Goal: Obtain resource: Obtain resource

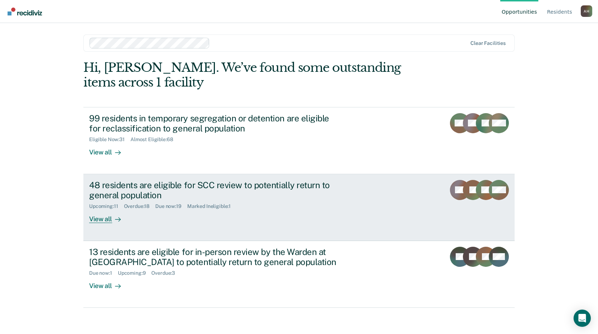
click at [161, 190] on div "48 residents are eligible for SCC review to potentially return to general popul…" at bounding box center [215, 190] width 252 height 21
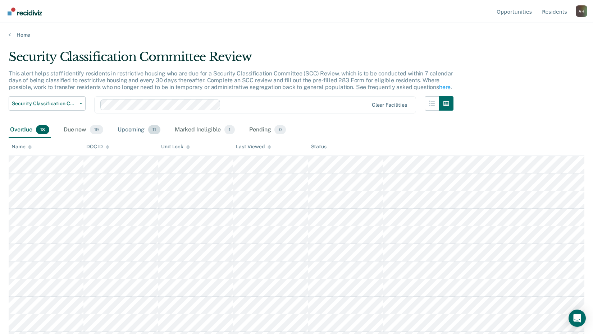
click at [134, 128] on div "Upcoming 11" at bounding box center [139, 130] width 46 height 16
click at [78, 128] on div "Due now 19" at bounding box center [83, 130] width 42 height 16
click at [22, 128] on div "Overdue 18" at bounding box center [30, 130] width 42 height 16
click at [129, 132] on div "Upcoming 11" at bounding box center [139, 130] width 46 height 16
click at [9, 35] on icon at bounding box center [10, 35] width 2 height 6
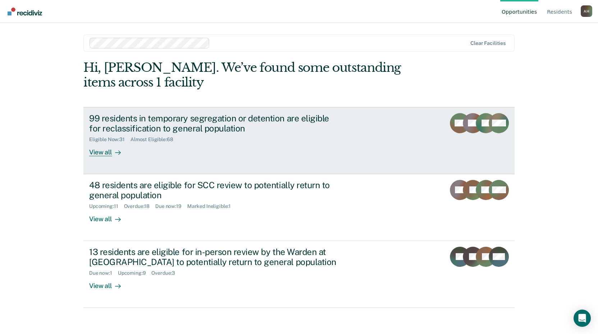
click at [115, 121] on div "99 residents in temporary segregation or detention are eligible for reclassific…" at bounding box center [215, 123] width 252 height 21
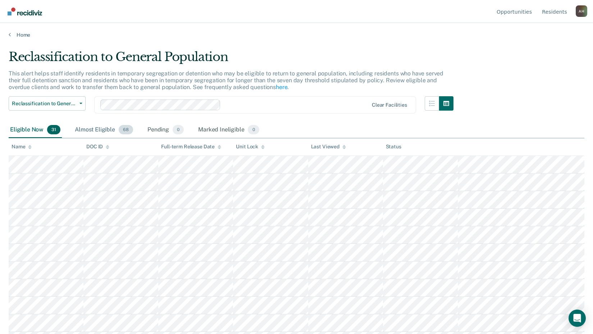
click at [88, 130] on div "Almost Eligible 68" at bounding box center [103, 130] width 61 height 16
click at [552, 11] on link "Resident s" at bounding box center [554, 11] width 28 height 23
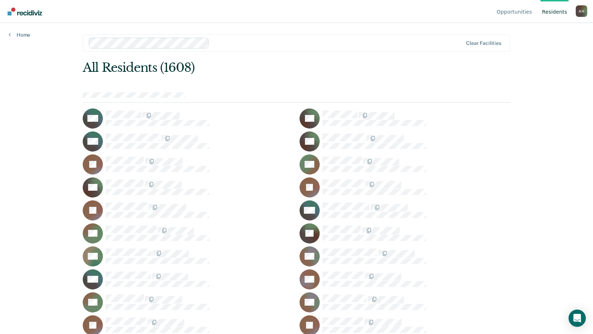
click at [251, 44] on div at bounding box center [337, 43] width 250 height 8
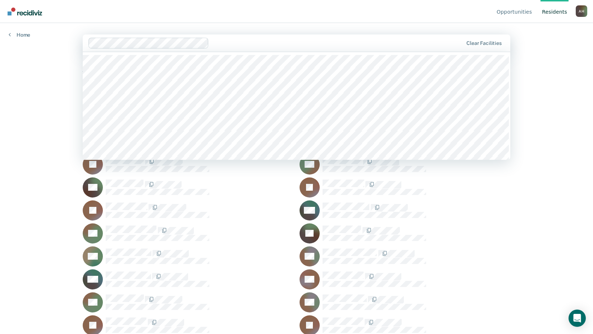
click at [251, 44] on div at bounding box center [337, 43] width 251 height 8
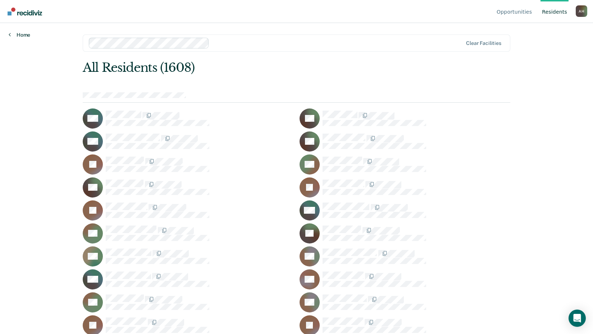
click at [10, 34] on icon at bounding box center [10, 35] width 2 height 6
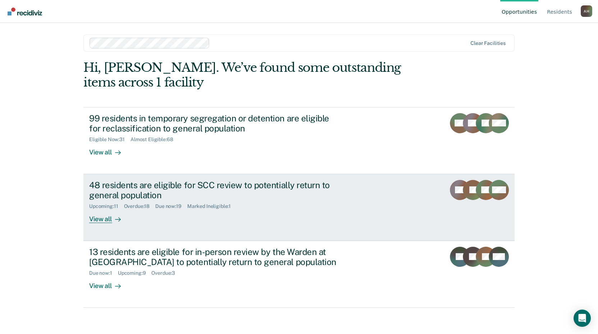
click at [167, 185] on div "48 residents are eligible for SCC review to potentially return to general popul…" at bounding box center [215, 190] width 252 height 21
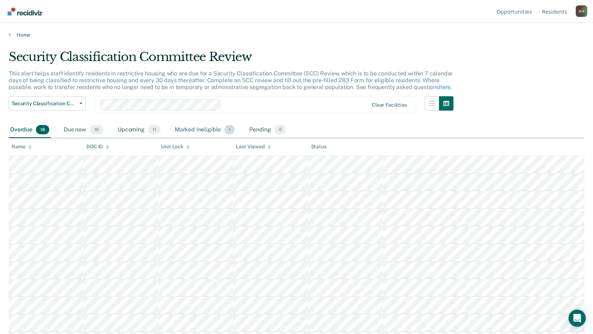
click at [205, 129] on div "Marked Ineligible 1" at bounding box center [204, 130] width 63 height 16
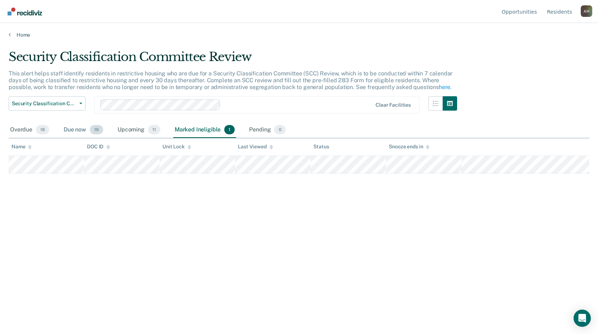
click at [77, 128] on div "Due now 19" at bounding box center [83, 130] width 42 height 16
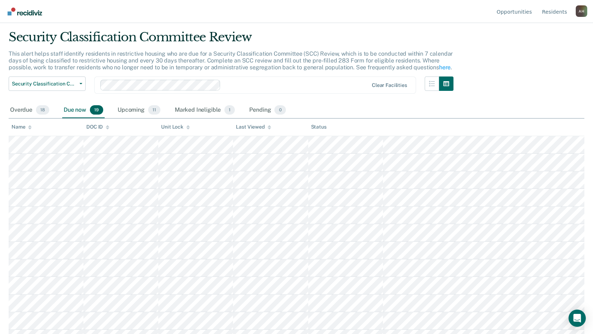
scroll to position [13, 0]
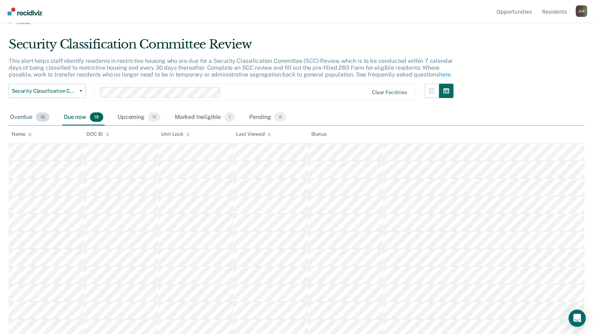
click at [15, 118] on div "Overdue 18" at bounding box center [30, 118] width 42 height 16
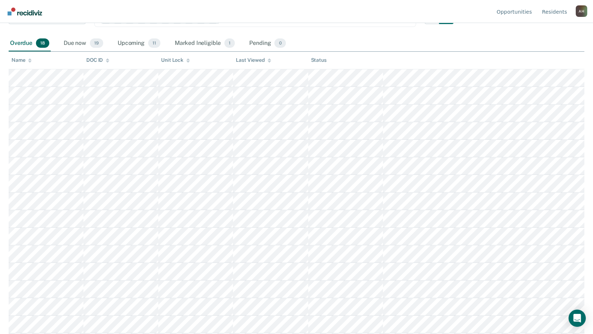
scroll to position [0, 0]
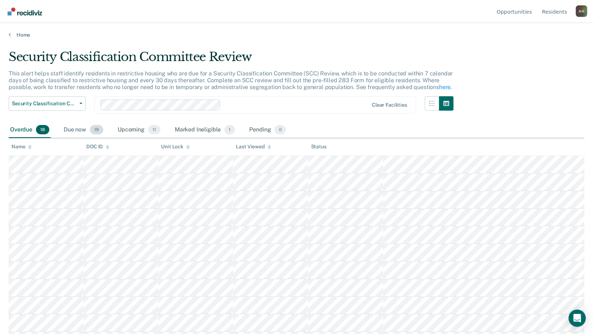
click at [73, 131] on div "Due now 19" at bounding box center [83, 130] width 42 height 16
click at [135, 131] on div "Upcoming 11" at bounding box center [139, 130] width 46 height 16
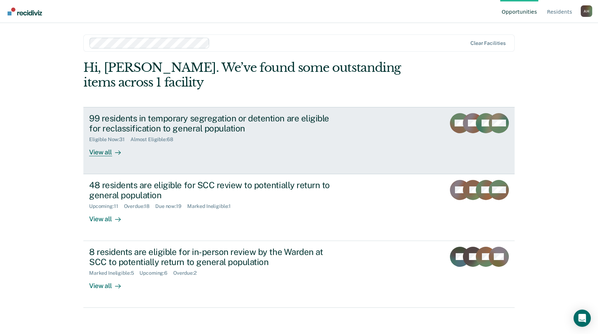
click at [185, 118] on div "99 residents in temporary segregation or detention are eligible for reclassific…" at bounding box center [215, 123] width 252 height 21
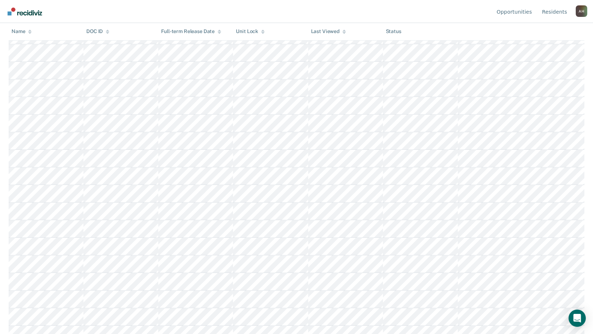
scroll to position [116, 0]
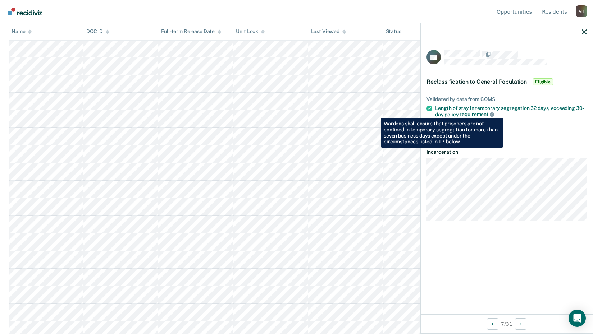
click at [490, 113] on icon at bounding box center [492, 115] width 4 height 4
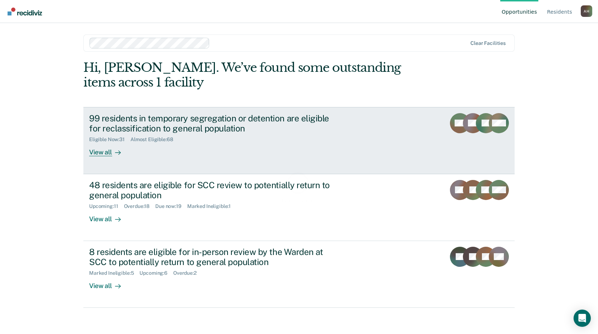
click at [204, 134] on div "Eligible Now : 31 Almost Eligible : 68" at bounding box center [215, 138] width 252 height 9
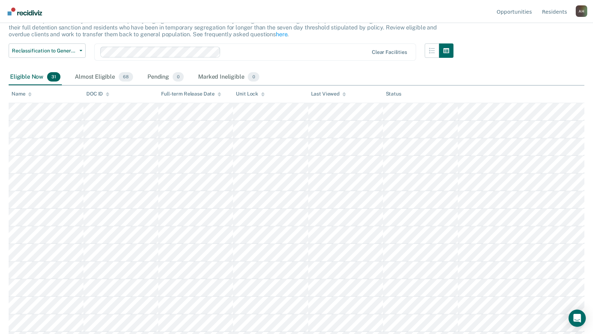
scroll to position [44, 0]
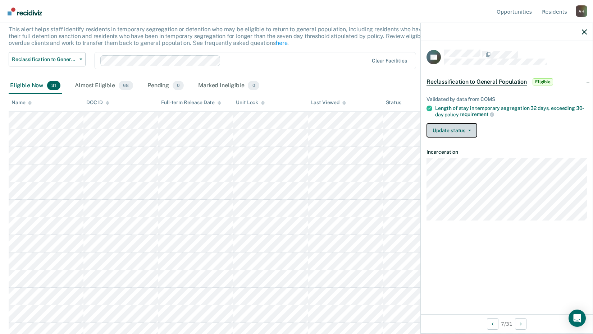
click at [469, 130] on button "Update status" at bounding box center [451, 130] width 51 height 14
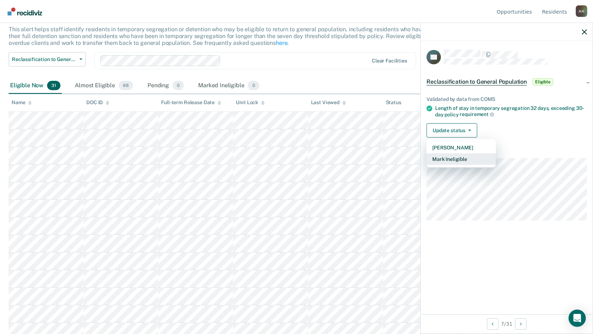
click at [462, 159] on button "Mark Ineligible" at bounding box center [460, 160] width 69 height 12
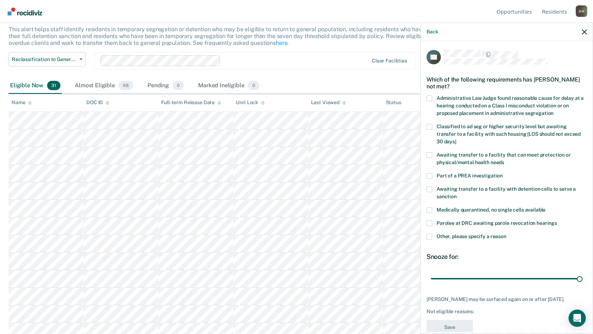
click at [429, 153] on span at bounding box center [429, 155] width 6 height 6
click at [504, 160] on input "Awaiting transfer to a facility that can meet protection or physical/mental hea…" at bounding box center [504, 160] width 0 height 0
click at [447, 328] on button "Save" at bounding box center [449, 327] width 46 height 15
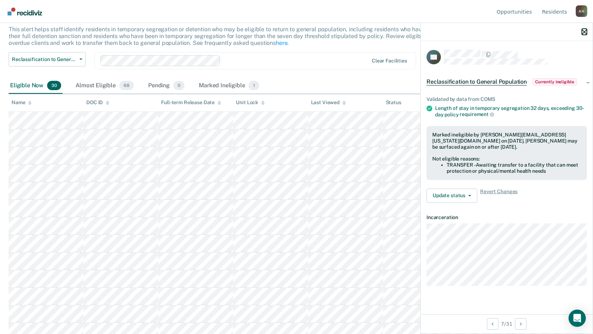
click at [584, 29] on icon "button" at bounding box center [584, 31] width 5 height 5
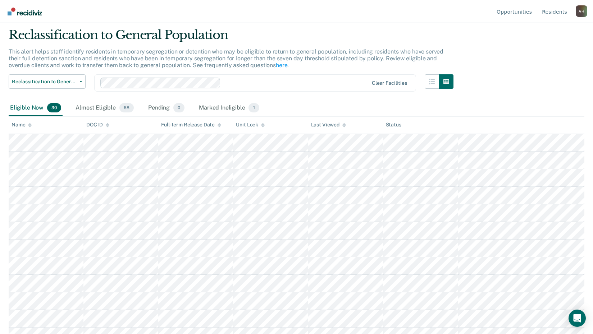
scroll to position [0, 0]
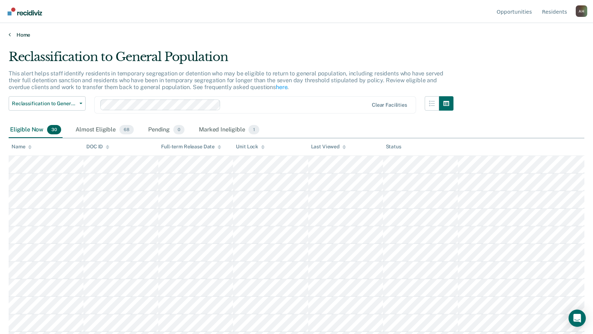
click at [12, 34] on link "Home" at bounding box center [297, 35] width 576 height 6
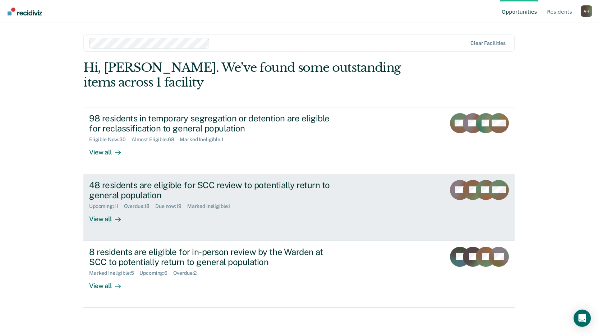
click at [193, 187] on div "48 residents are eligible for SCC review to potentially return to general popul…" at bounding box center [215, 190] width 252 height 21
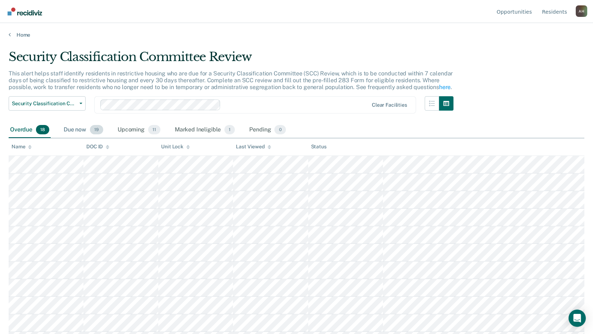
click at [77, 131] on div "Due now 19" at bounding box center [83, 130] width 42 height 16
click at [140, 133] on div "Upcoming 11" at bounding box center [139, 130] width 46 height 16
click at [197, 130] on div "Marked Ineligible 1" at bounding box center [204, 130] width 63 height 16
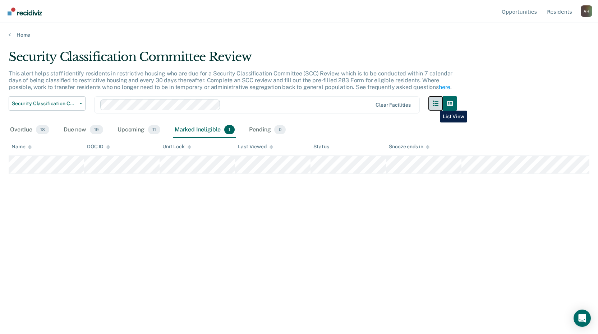
click at [435, 105] on icon "button" at bounding box center [436, 104] width 6 height 6
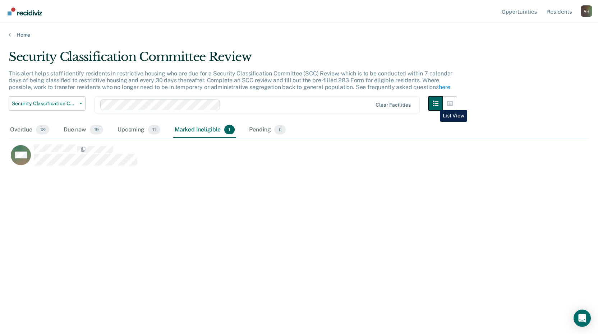
scroll to position [225, 576]
click at [452, 99] on button "button" at bounding box center [450, 103] width 14 height 14
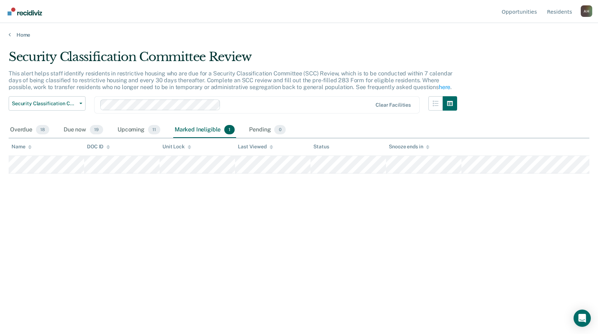
click at [8, 34] on div "Home" at bounding box center [299, 30] width 598 height 15
click at [13, 35] on link "Home" at bounding box center [299, 35] width 581 height 6
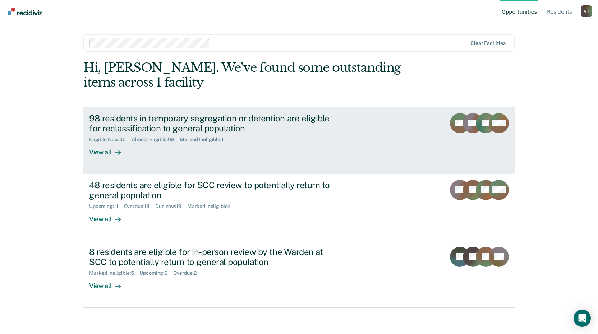
click at [211, 125] on div "98 residents in temporary segregation or detention are eligible for reclassific…" at bounding box center [215, 123] width 252 height 21
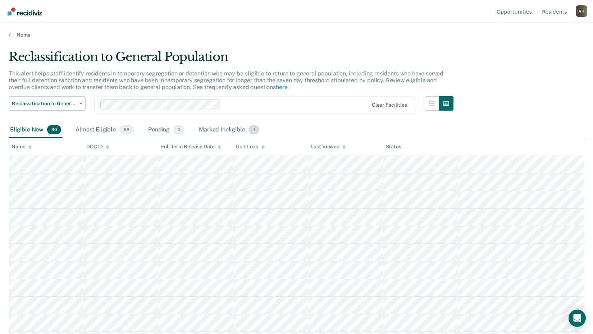
click at [212, 129] on div "Marked Ineligible 1" at bounding box center [228, 130] width 63 height 16
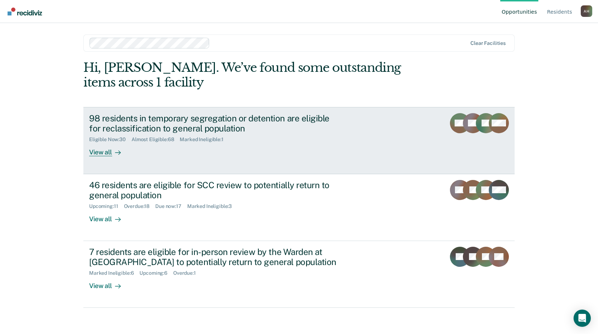
click at [108, 152] on div "View all" at bounding box center [109, 150] width 40 height 14
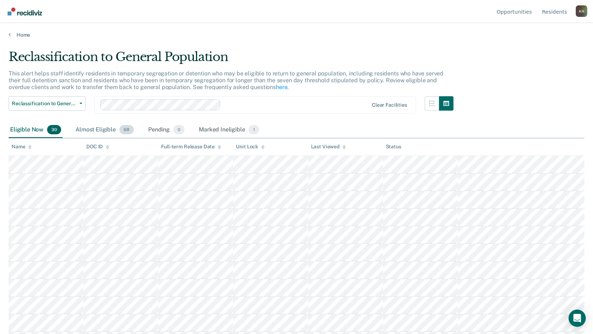
click at [111, 127] on div "Almost Eligible 68" at bounding box center [104, 130] width 61 height 16
click at [10, 35] on icon at bounding box center [10, 35] width 2 height 6
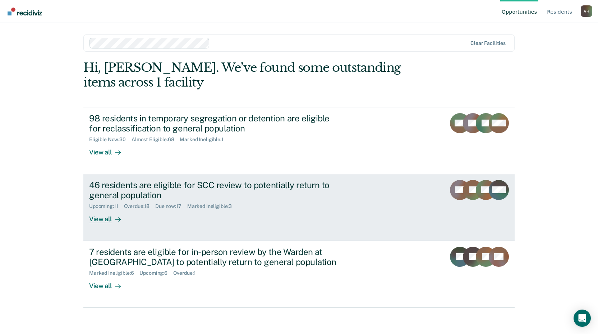
click at [111, 203] on div "Upcoming : 11 Overdue : 18 Due now : 17 Marked Ineligible : 3" at bounding box center [215, 205] width 252 height 9
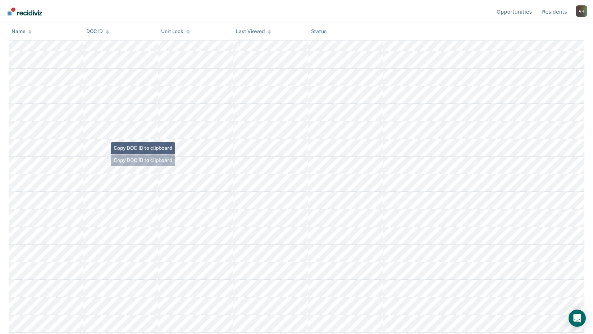
scroll to position [139, 0]
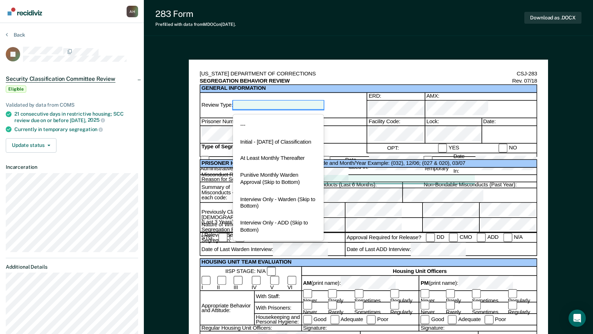
click at [293, 103] on div at bounding box center [278, 105] width 91 height 9
click at [261, 163] on div "At Least Monthly Thereafter" at bounding box center [278, 159] width 91 height 17
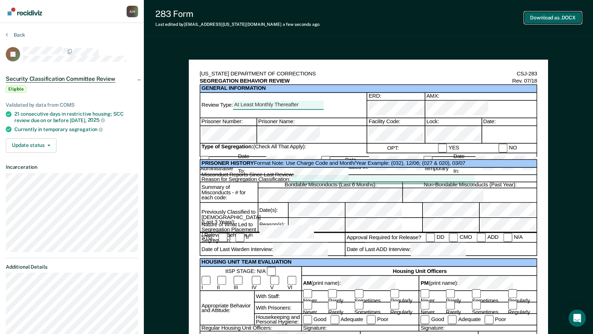
click at [553, 17] on button "Download as .DOCX" at bounding box center [552, 18] width 57 height 12
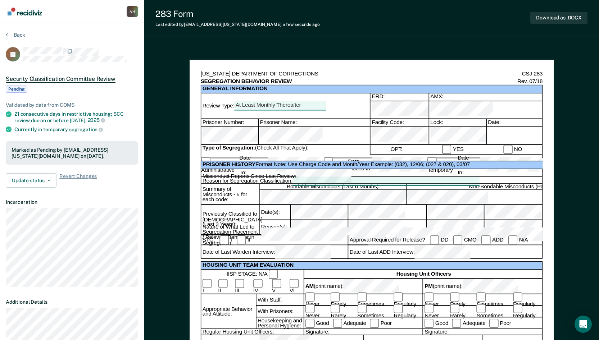
click at [266, 235] on div at bounding box center [441, 235] width 365 height 1
click at [265, 235] on div at bounding box center [441, 235] width 365 height 1
click at [558, 17] on button "Download as .DOCX" at bounding box center [558, 18] width 57 height 12
